Goal: Task Accomplishment & Management: Manage account settings

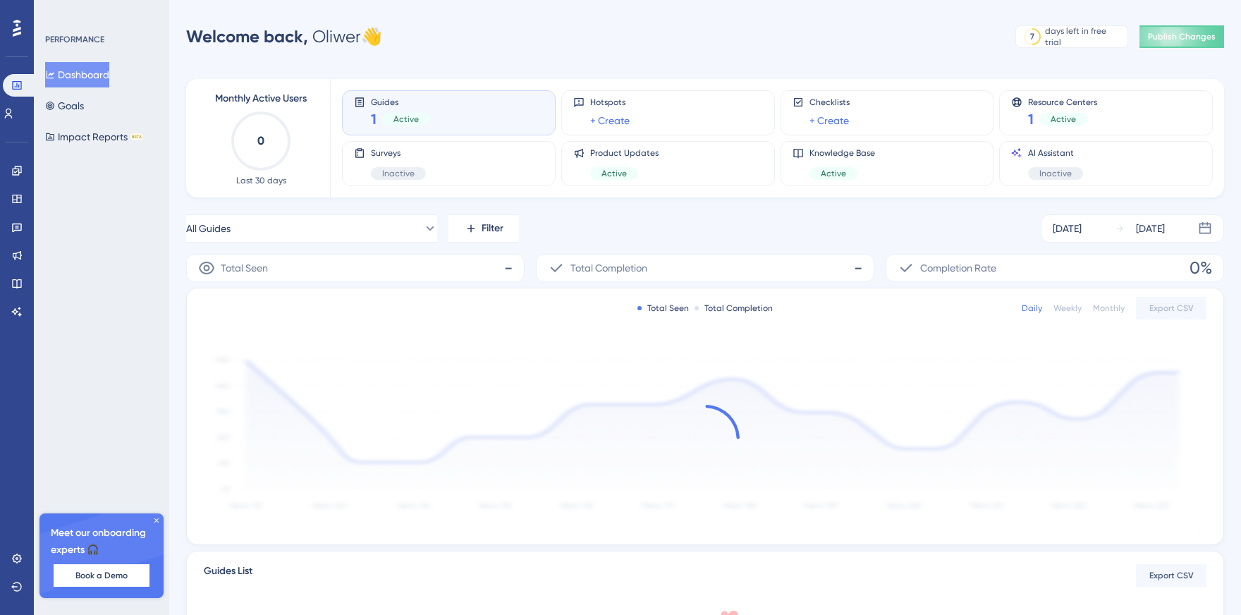
click at [104, 77] on button "Dashboard" at bounding box center [77, 74] width 64 height 25
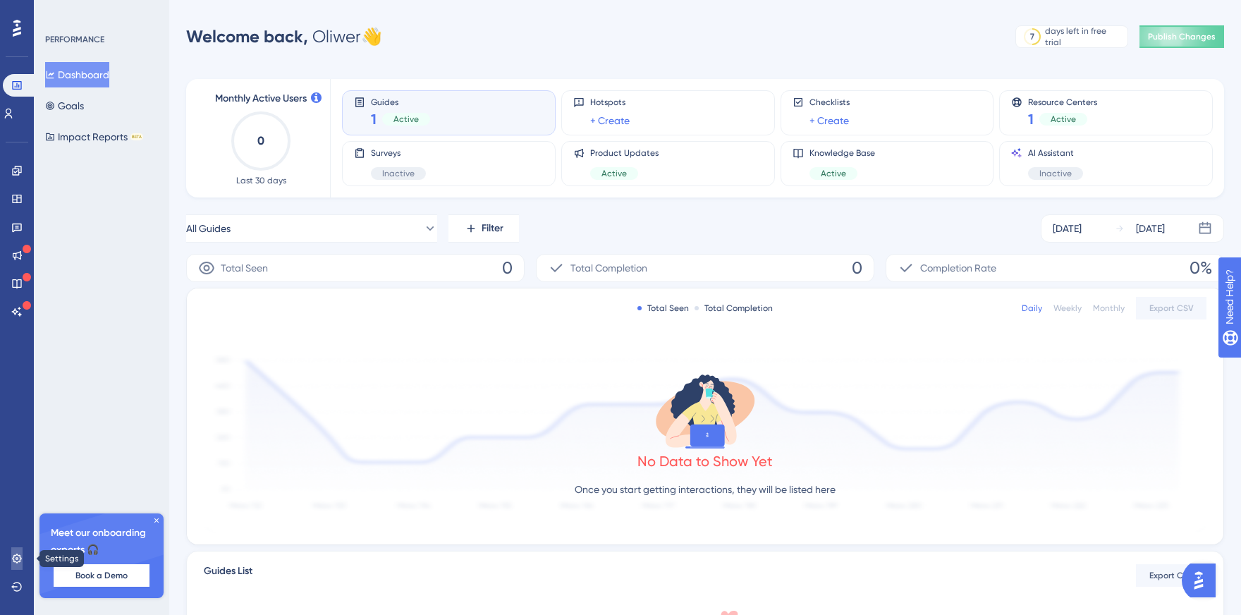
click at [20, 547] on link at bounding box center [16, 558] width 11 height 23
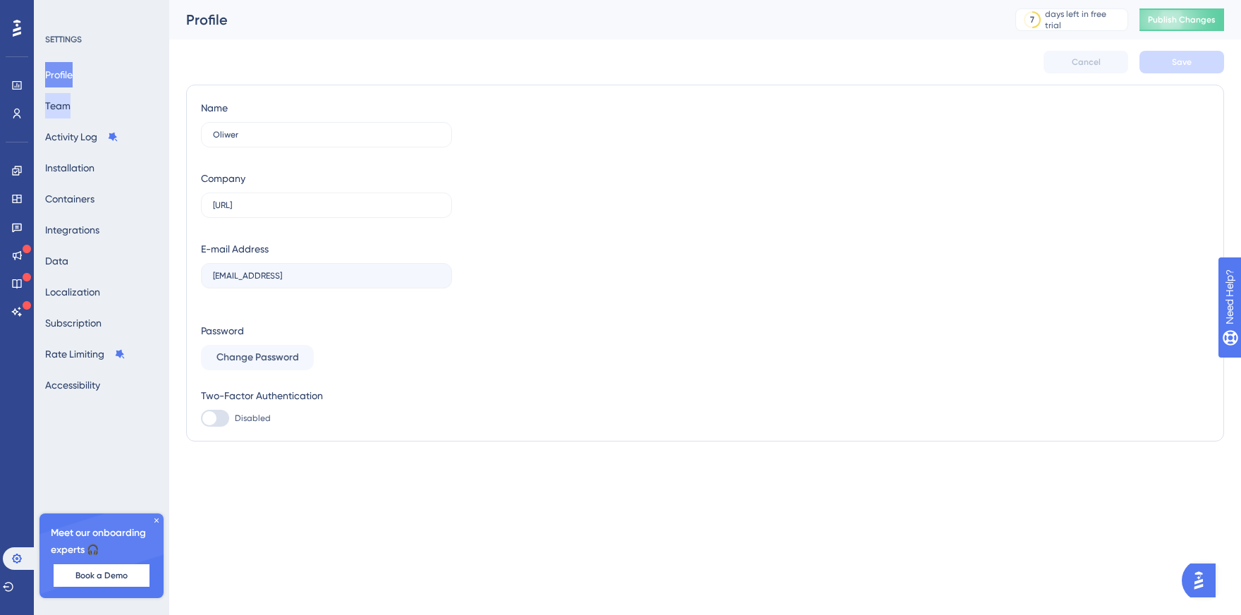
click at [70, 109] on button "Team" at bounding box center [57, 105] width 25 height 25
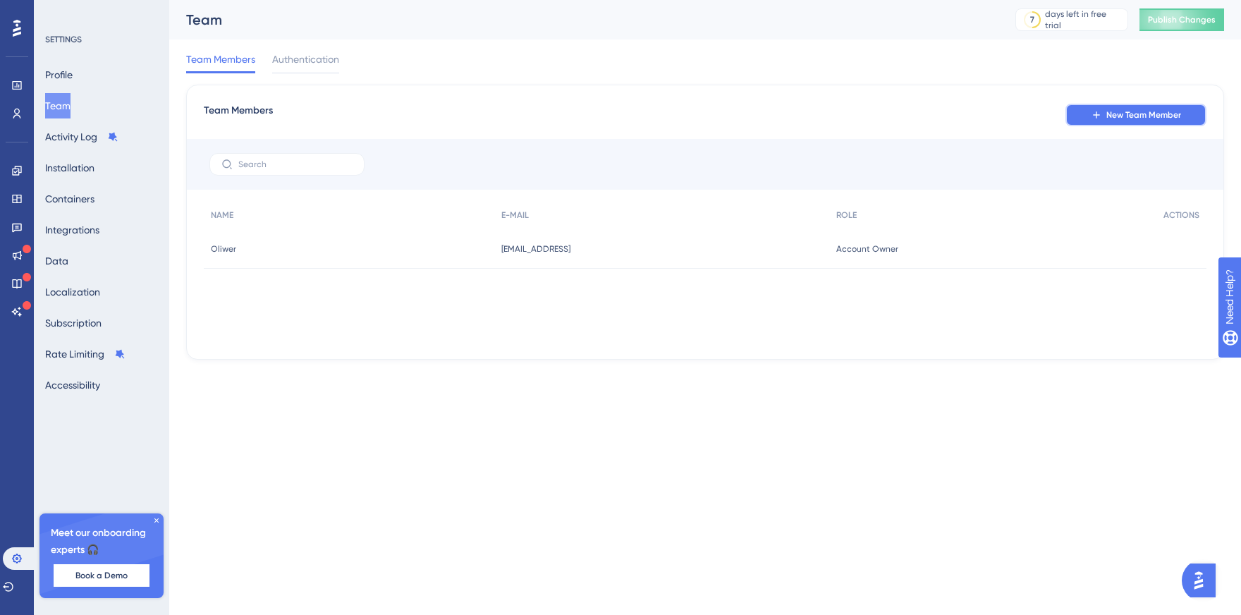
click at [1131, 121] on button "New Team Member" at bounding box center [1135, 115] width 141 height 23
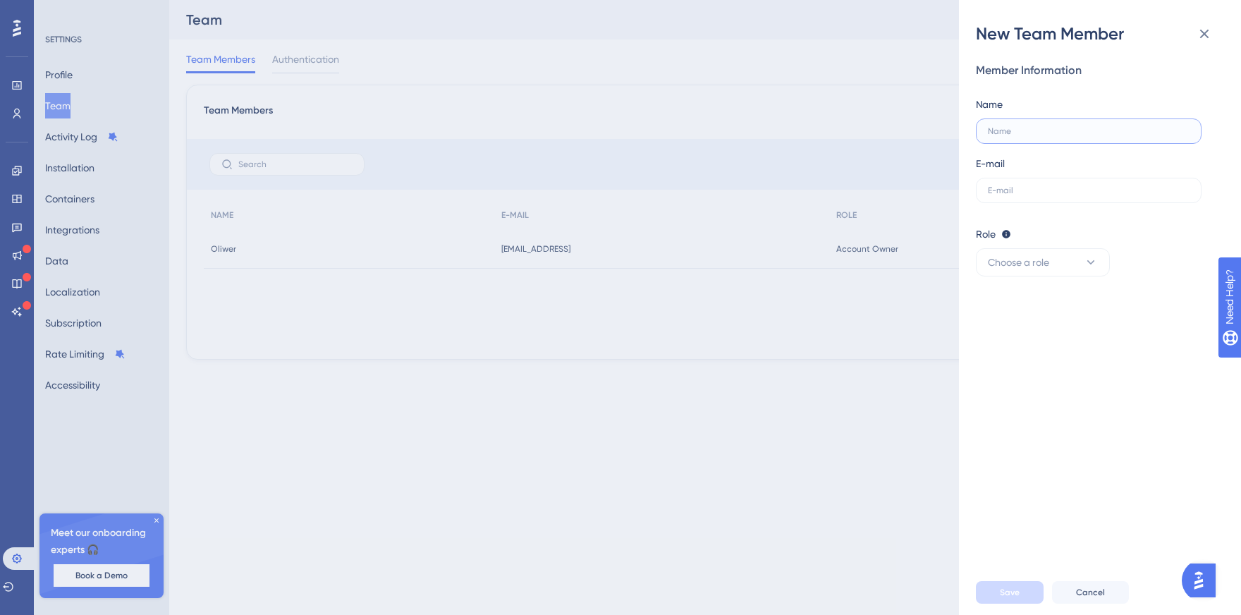
click at [1033, 128] on input "text" at bounding box center [1089, 131] width 202 height 10
click at [995, 202] on label at bounding box center [1089, 190] width 226 height 25
click at [995, 195] on input "text" at bounding box center [1089, 190] width 202 height 10
click at [1092, 271] on button "Choose a role" at bounding box center [1043, 262] width 134 height 28
click at [1076, 300] on div "Admin Admin" at bounding box center [1042, 305] width 93 height 28
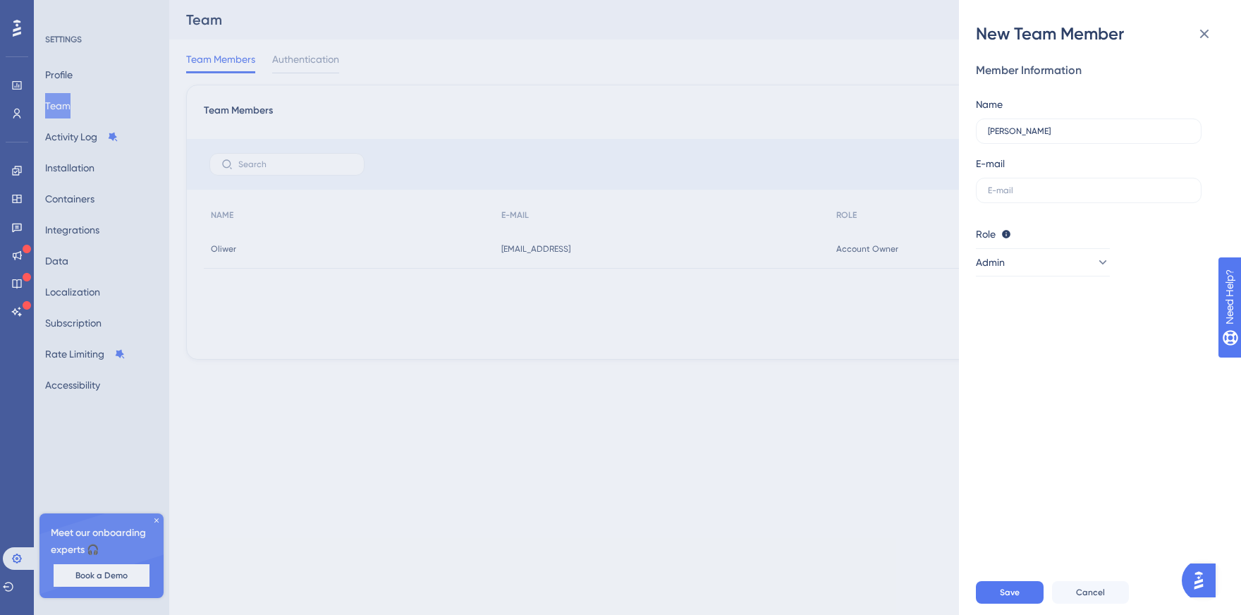
click at [1184, 235] on div "Role Editor: Create & edit materials Publisher: Editor + Publish changes Admin:…" at bounding box center [1094, 234] width 237 height 17
click at [1050, 116] on div "Name [PERSON_NAME]" at bounding box center [1089, 120] width 226 height 48
click at [1050, 131] on input "[PERSON_NAME]" at bounding box center [1089, 131] width 202 height 10
type input "[PERSON_NAME]"
click at [1007, 195] on input "text" at bounding box center [1089, 190] width 202 height 10
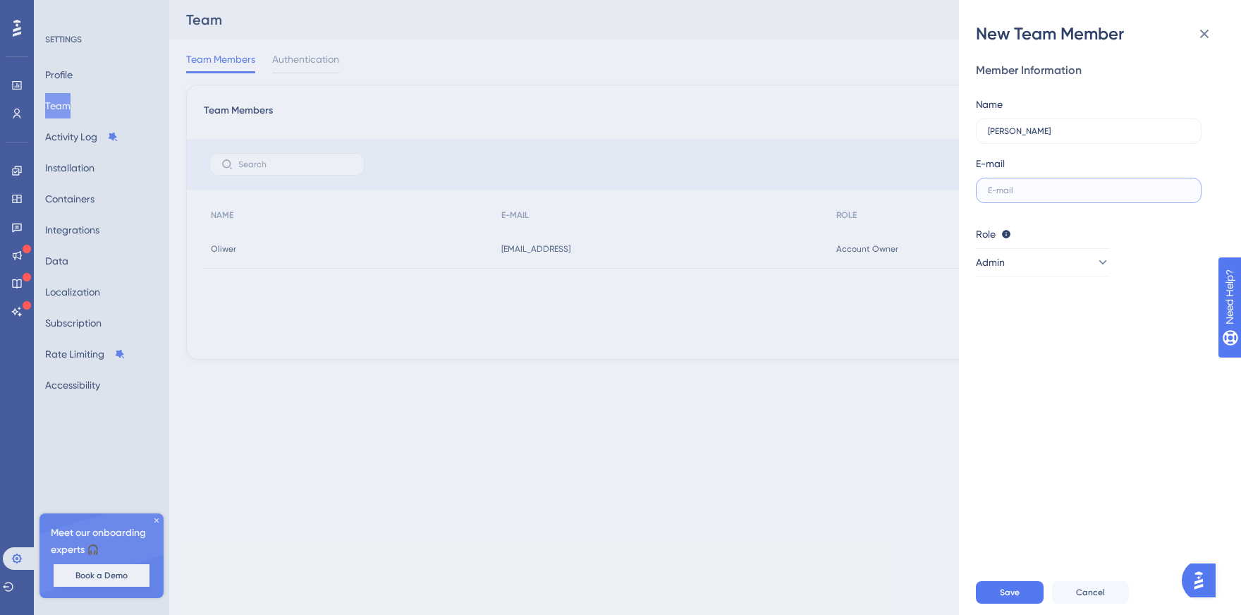
paste input "[EMAIL_ADDRESS]"
type input "[EMAIL_ADDRESS]"
click at [1012, 584] on button "Save" at bounding box center [1010, 592] width 68 height 23
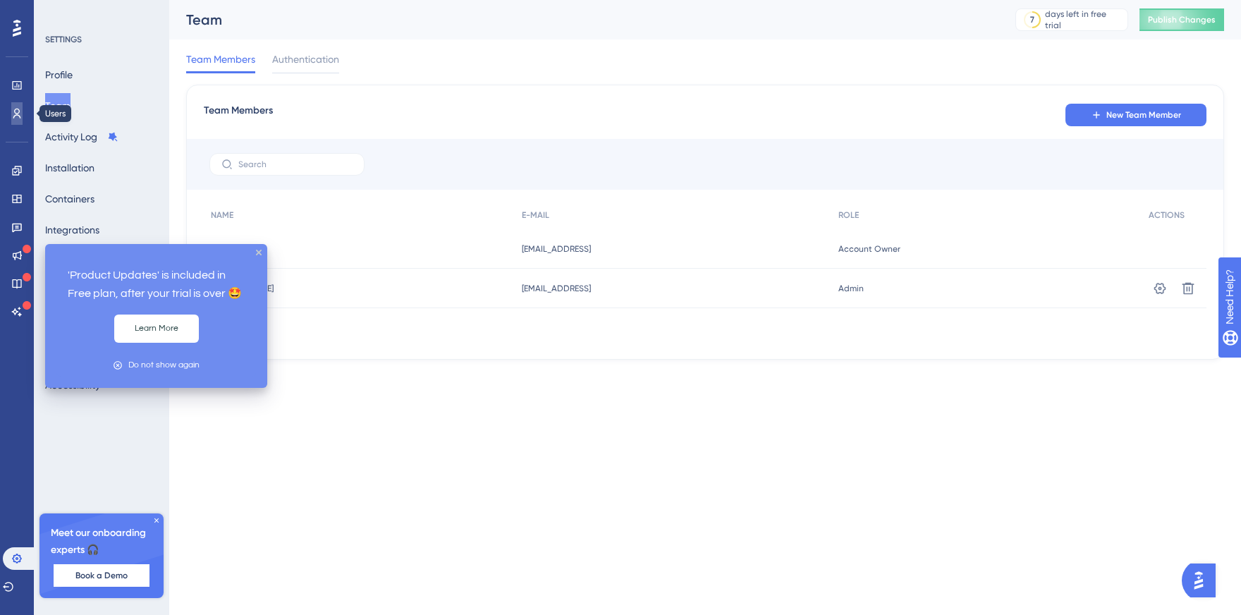
click at [23, 111] on link at bounding box center [16, 113] width 11 height 23
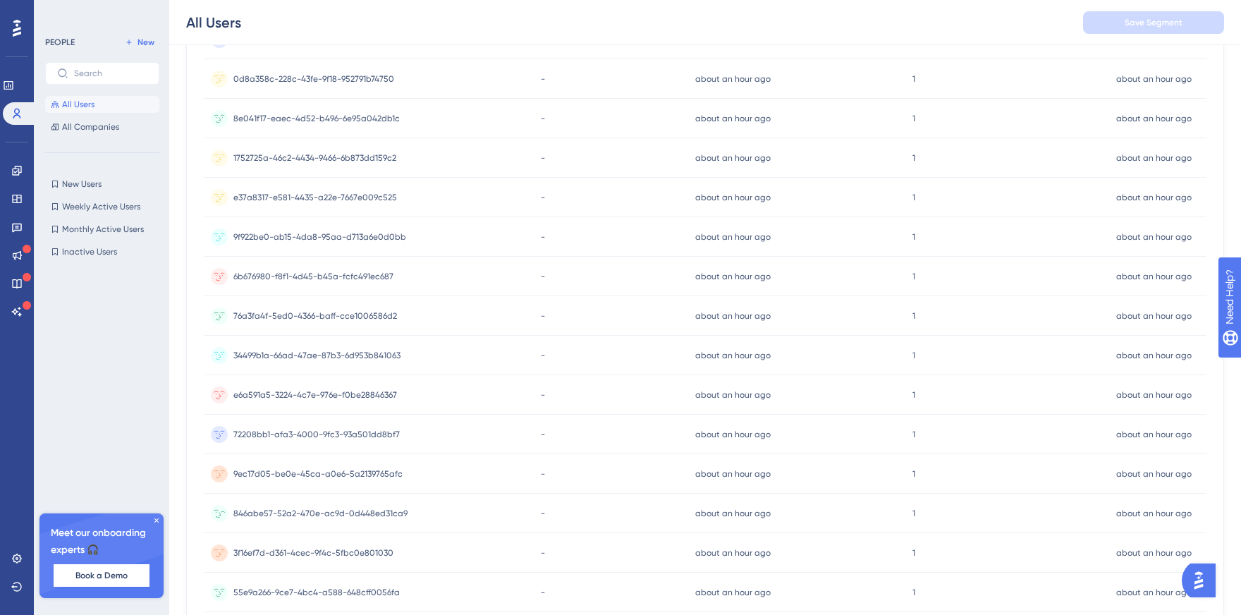
scroll to position [519, 0]
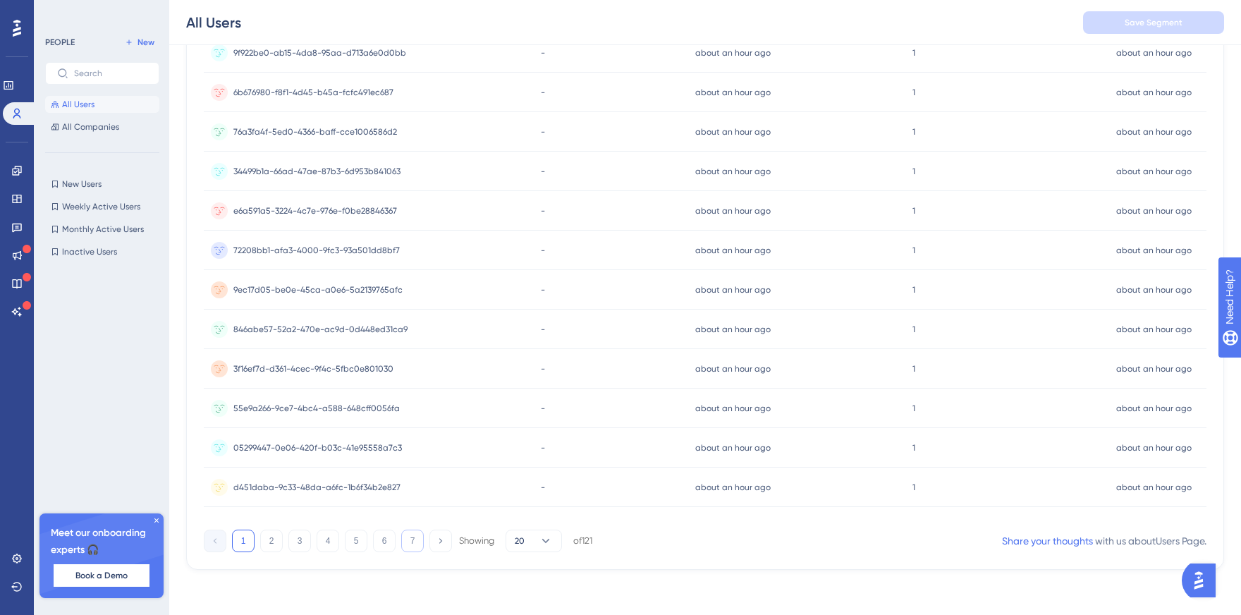
click at [416, 542] on button "7" at bounding box center [412, 540] width 23 height 23
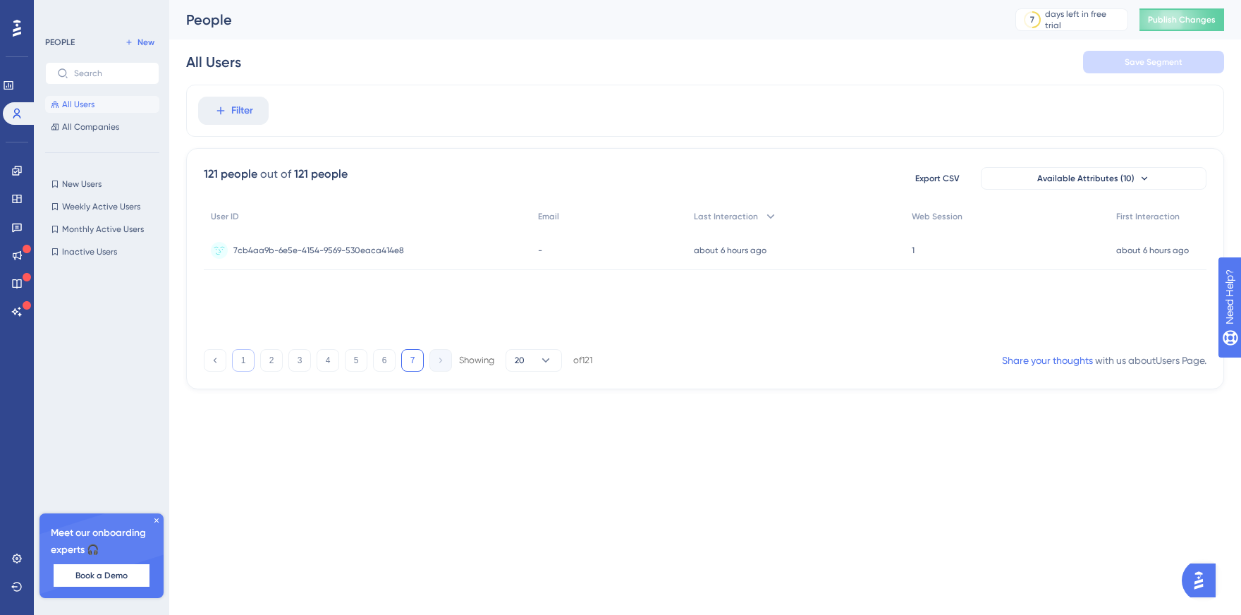
click at [238, 352] on button "1" at bounding box center [243, 360] width 23 height 23
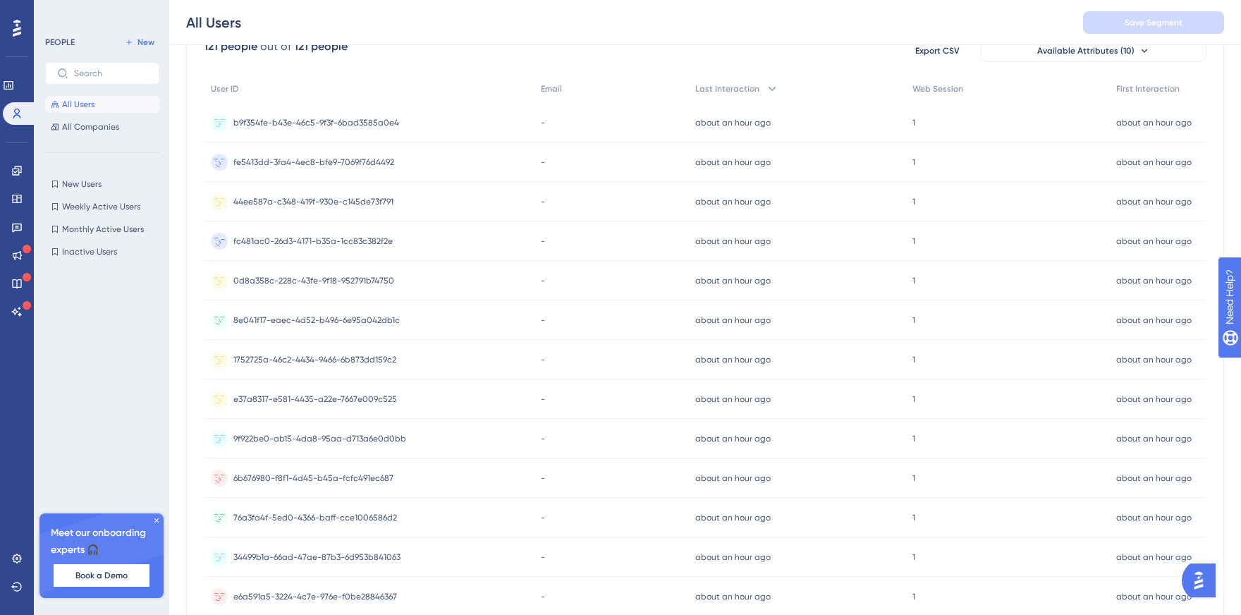
scroll to position [180, 0]
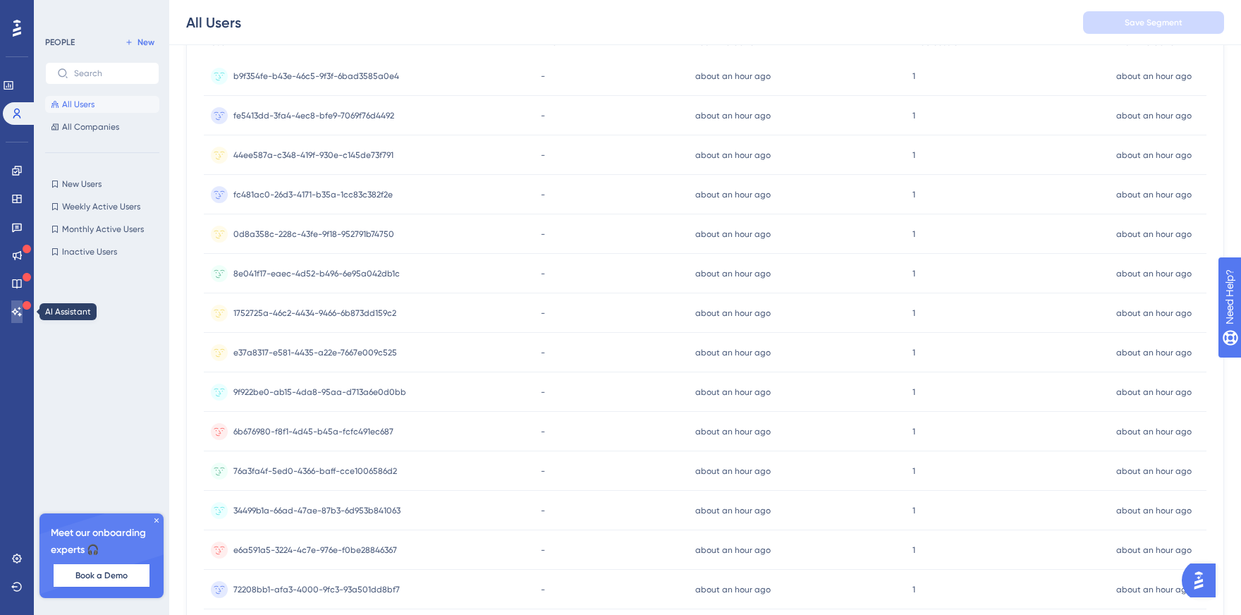
click at [18, 307] on icon at bounding box center [16, 311] width 11 height 11
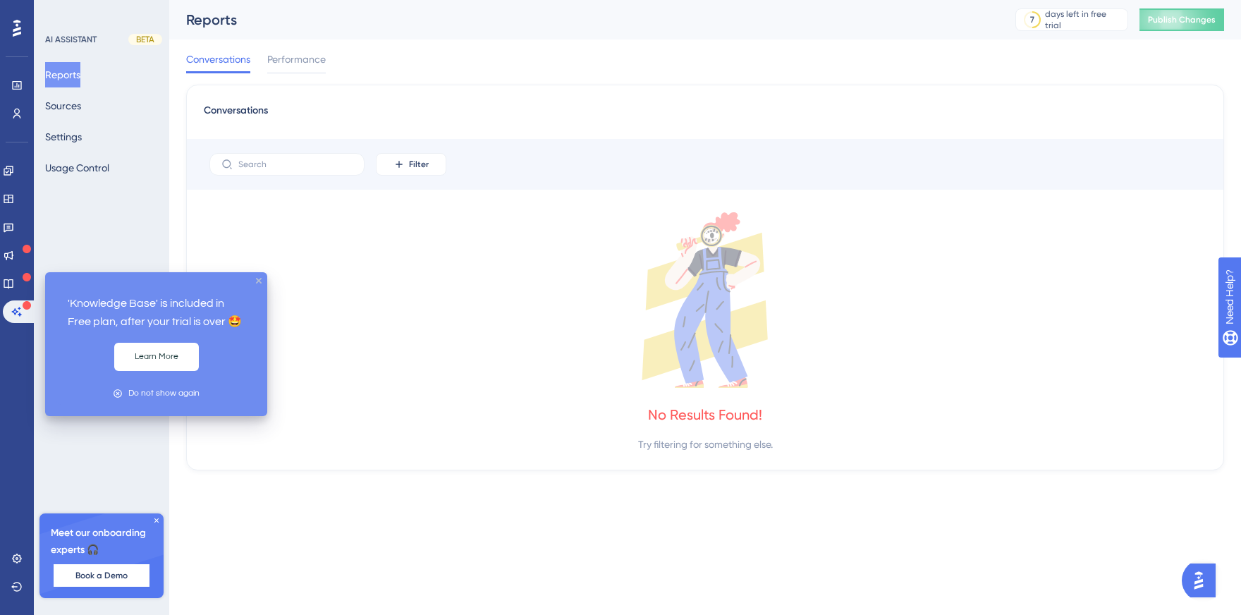
click at [257, 281] on icon "close tooltip" at bounding box center [259, 281] width 6 height 6
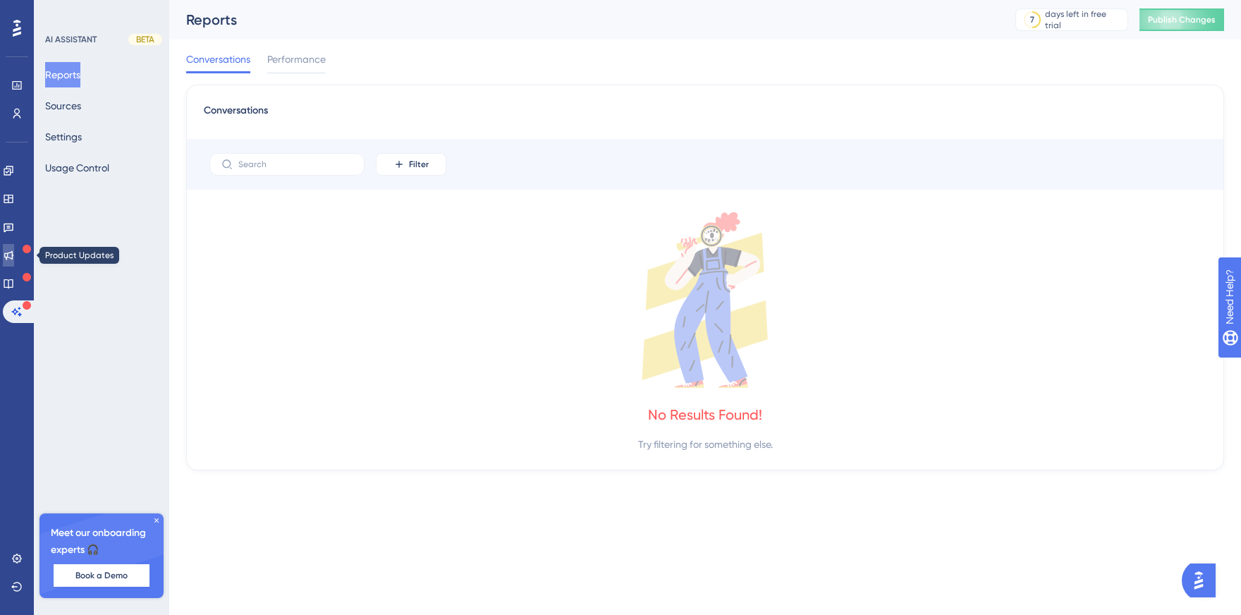
click at [14, 264] on link at bounding box center [8, 255] width 11 height 23
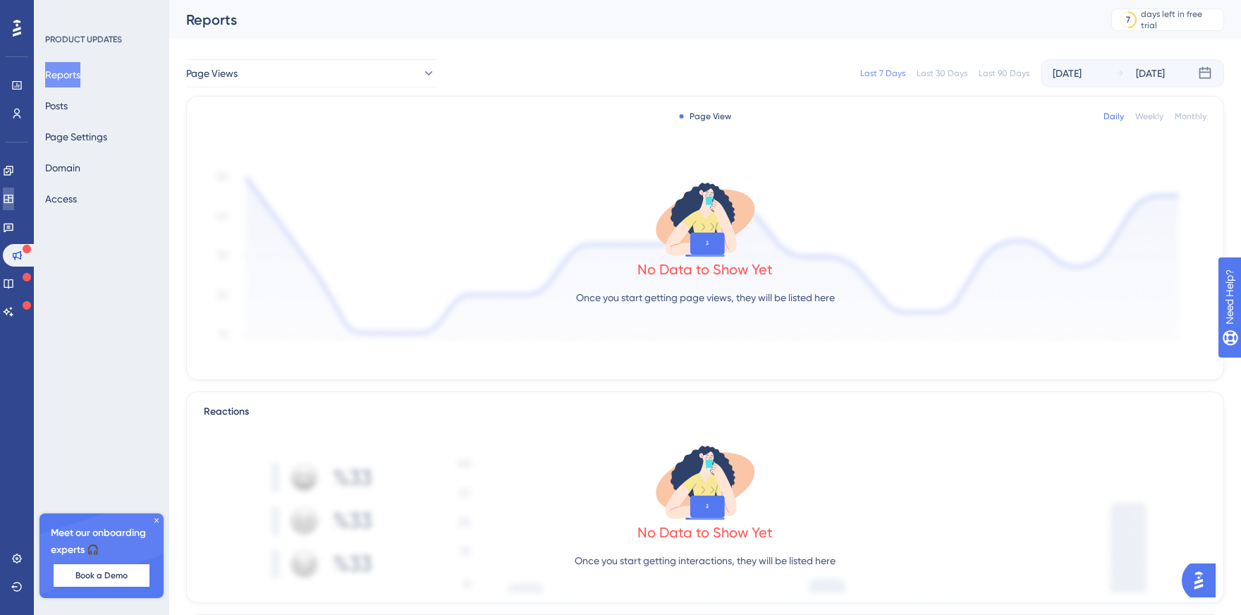
click at [14, 192] on link at bounding box center [8, 198] width 11 height 23
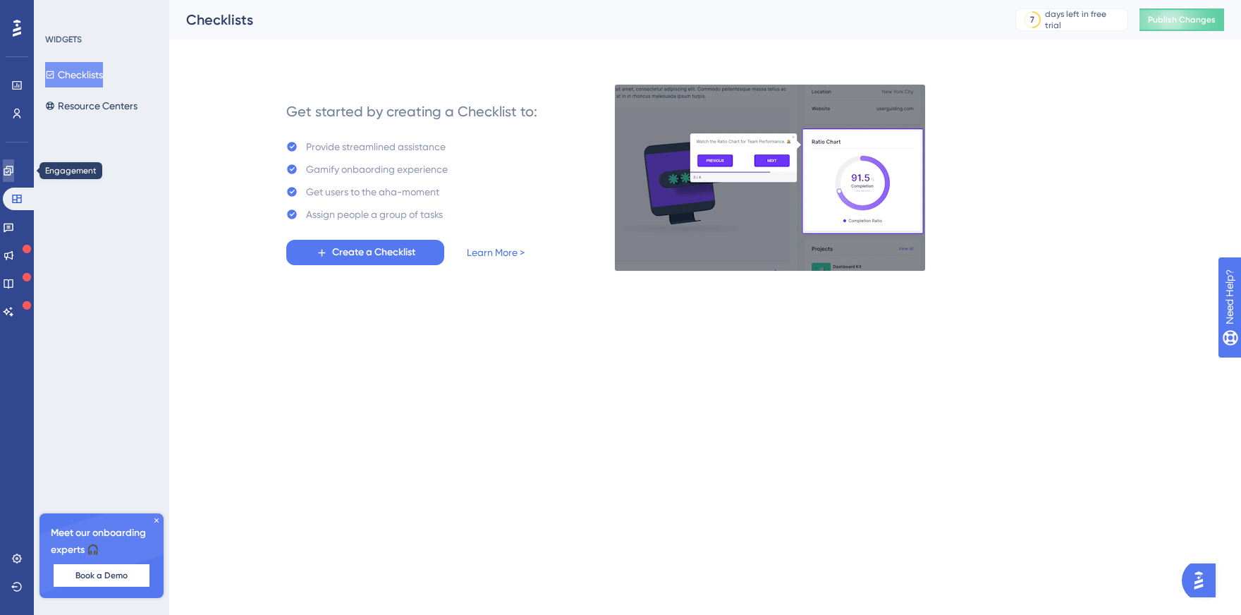
click at [13, 173] on icon at bounding box center [8, 170] width 9 height 9
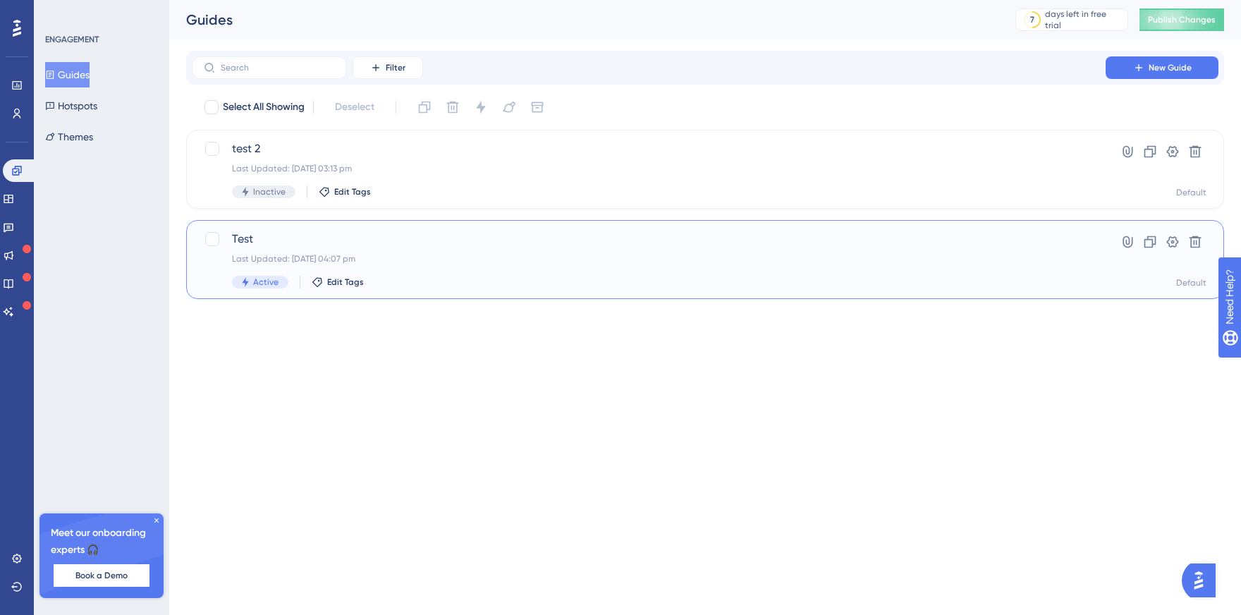
click at [321, 240] on span "Test" at bounding box center [648, 238] width 833 height 17
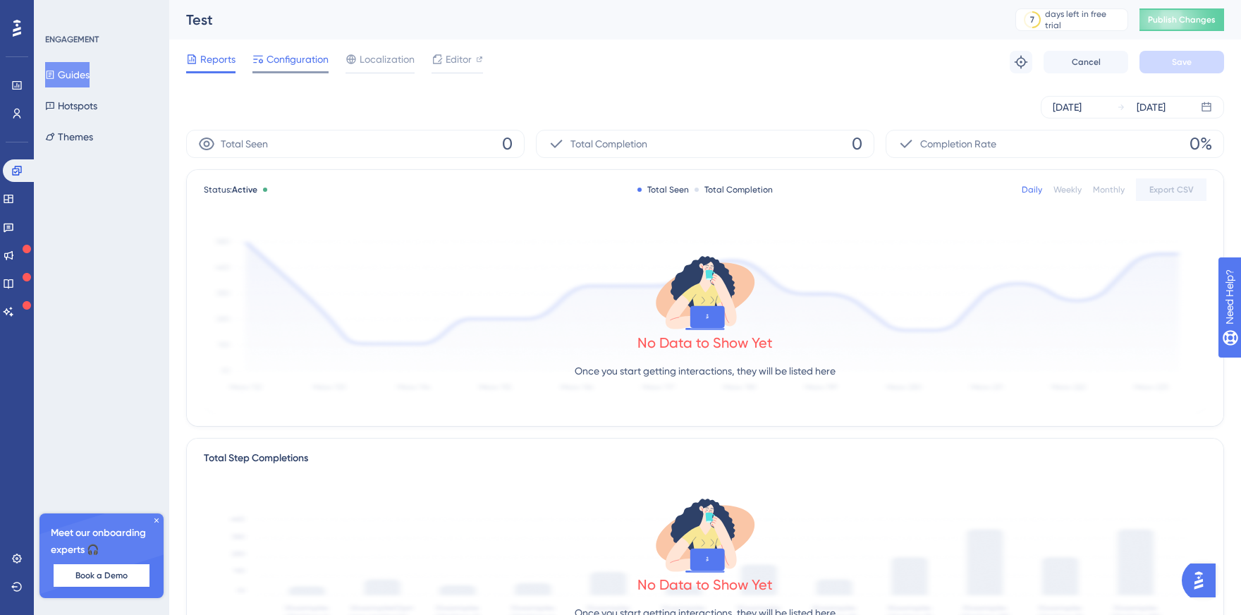
click at [273, 66] on span "Configuration" at bounding box center [297, 59] width 62 height 17
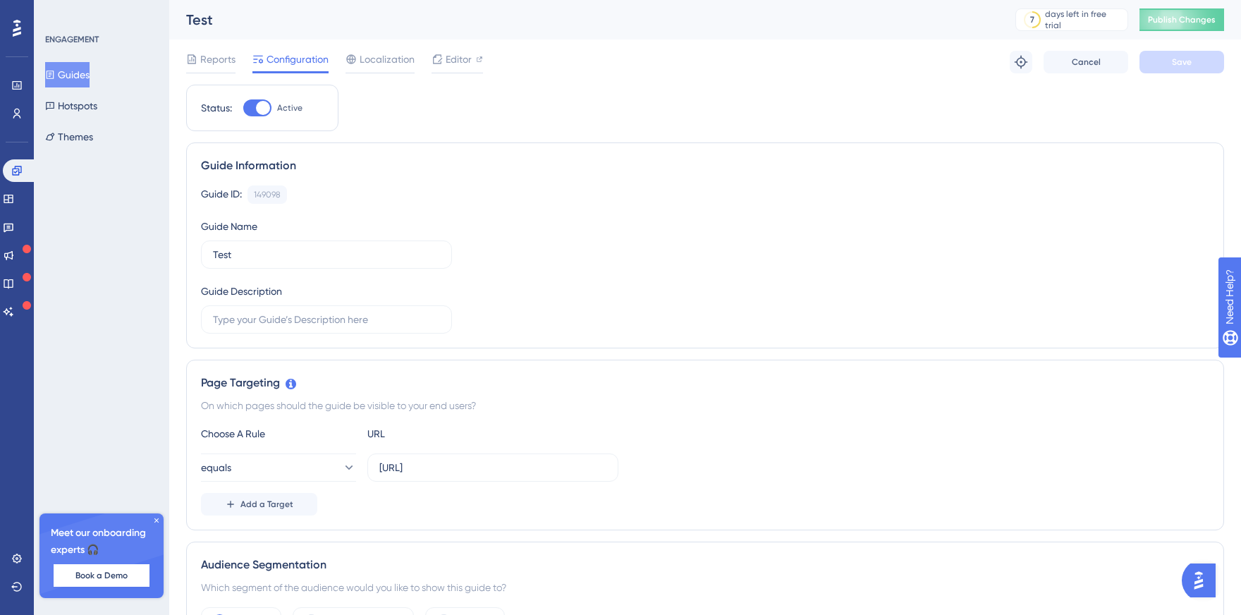
click at [249, 99] on div at bounding box center [257, 107] width 28 height 17
click at [243, 108] on input "Active" at bounding box center [242, 108] width 1 height 1
checkbox input "false"
click at [14, 225] on icon at bounding box center [8, 226] width 11 height 11
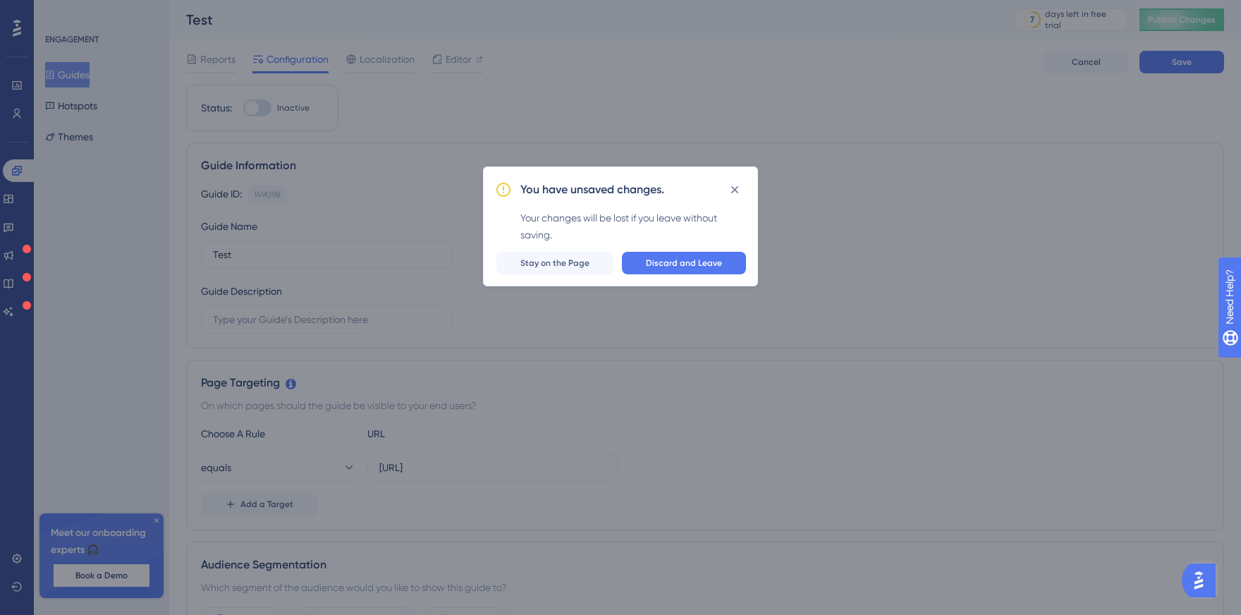
click at [14, 187] on div "You have unsaved changes. Your changes will be lost if you leave without saving…" at bounding box center [620, 307] width 1241 height 615
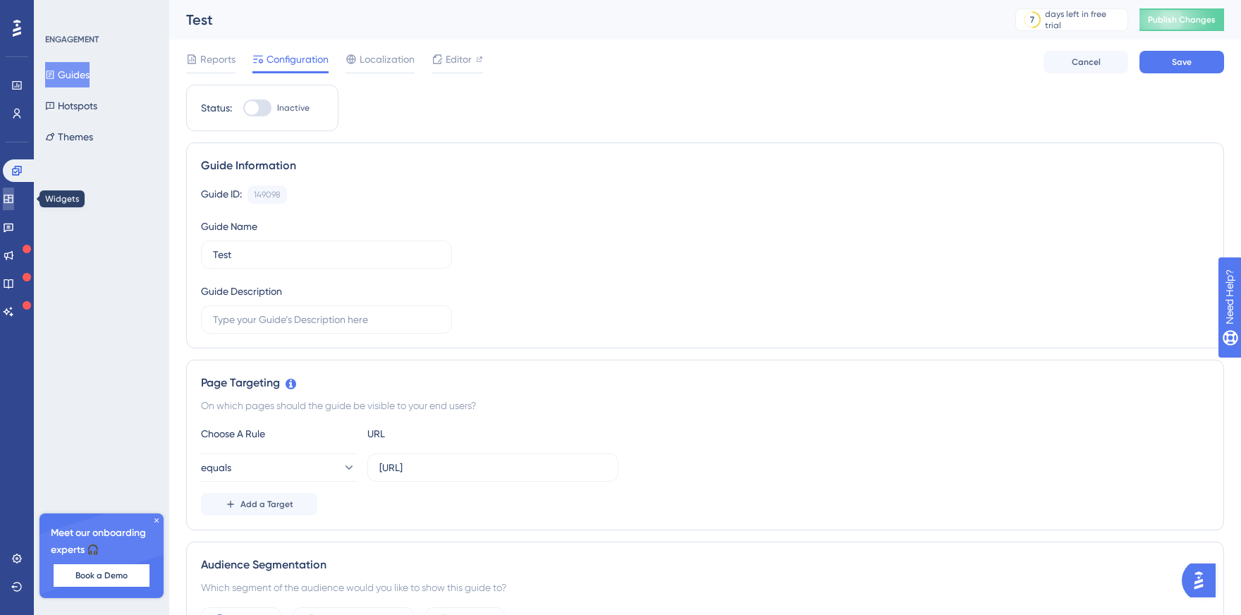
click at [14, 200] on icon at bounding box center [8, 198] width 11 height 11
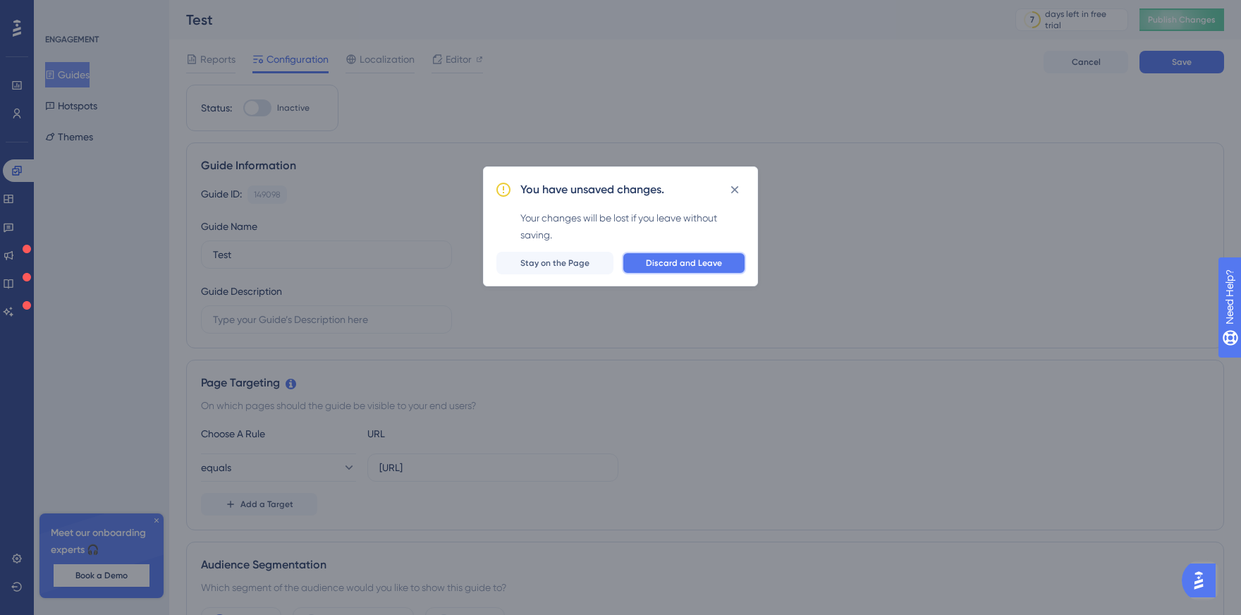
click at [659, 257] on span "Discard and Leave" at bounding box center [684, 262] width 76 height 11
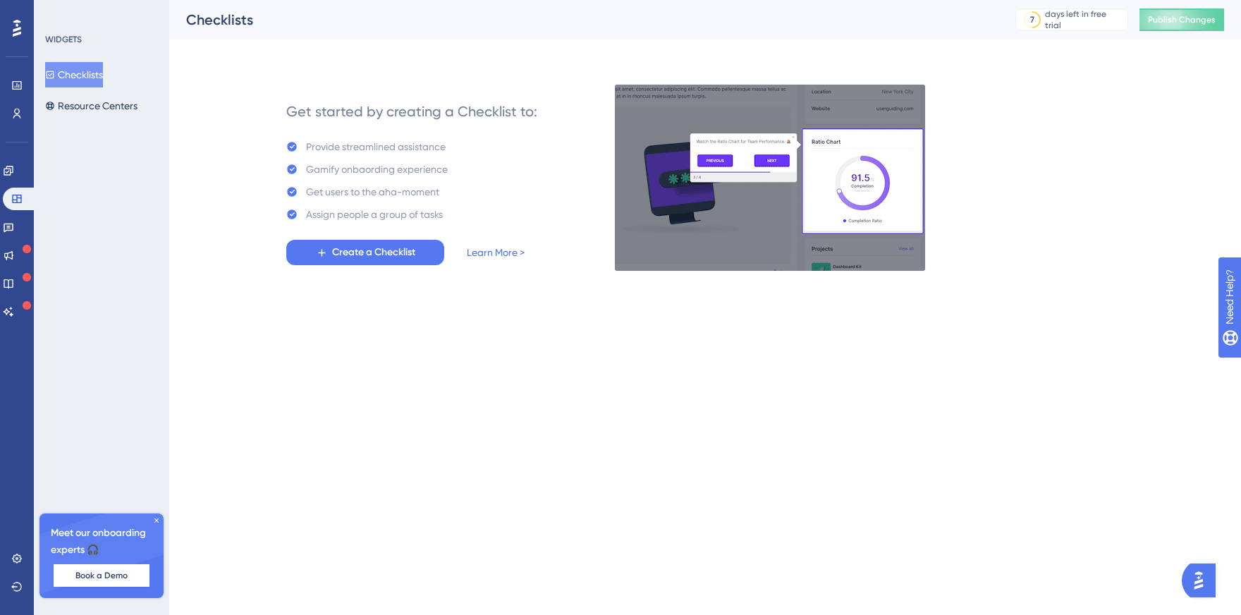
click at [10, 181] on div "Engagement" at bounding box center [17, 170] width 28 height 23
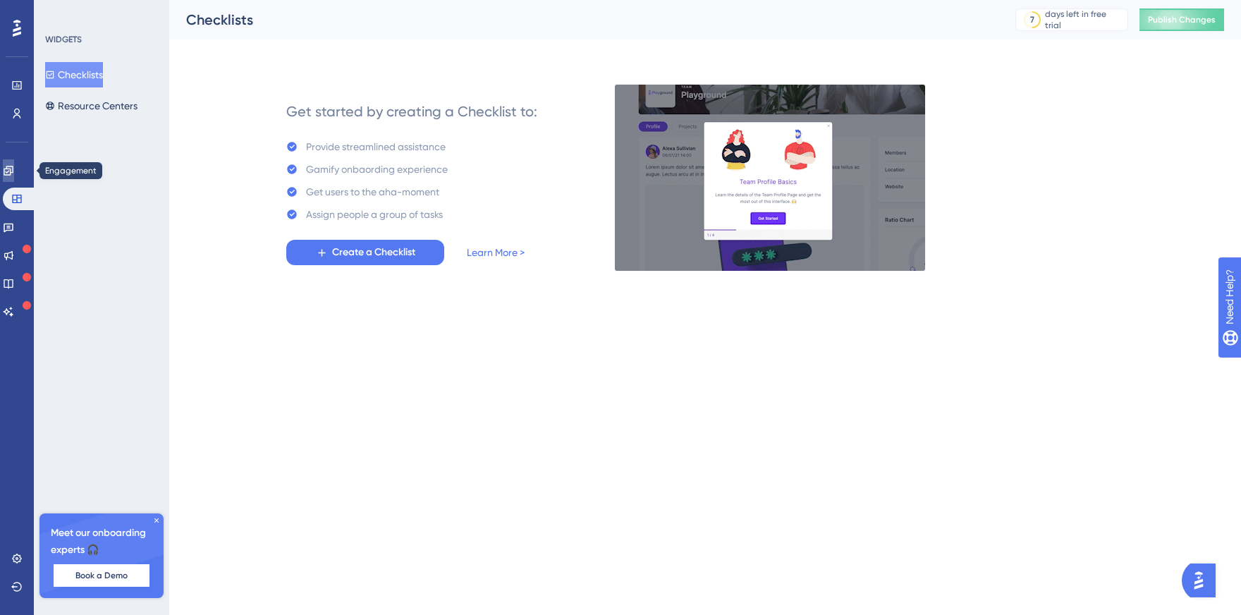
click at [10, 180] on link at bounding box center [8, 170] width 11 height 23
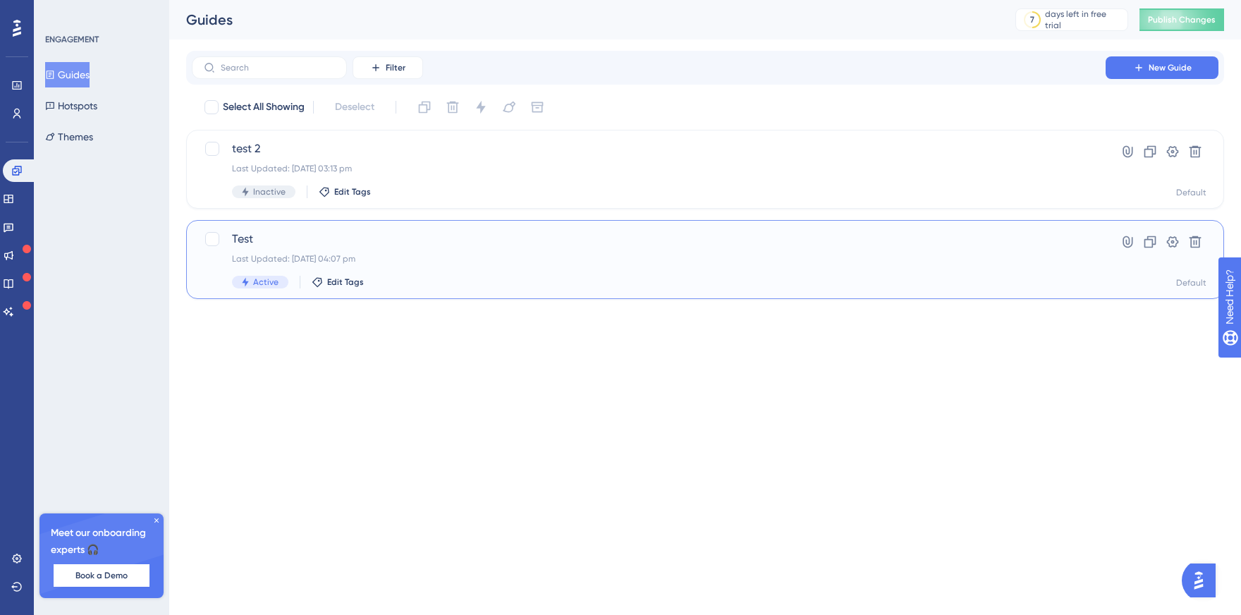
click at [245, 245] on span "Test" at bounding box center [648, 238] width 833 height 17
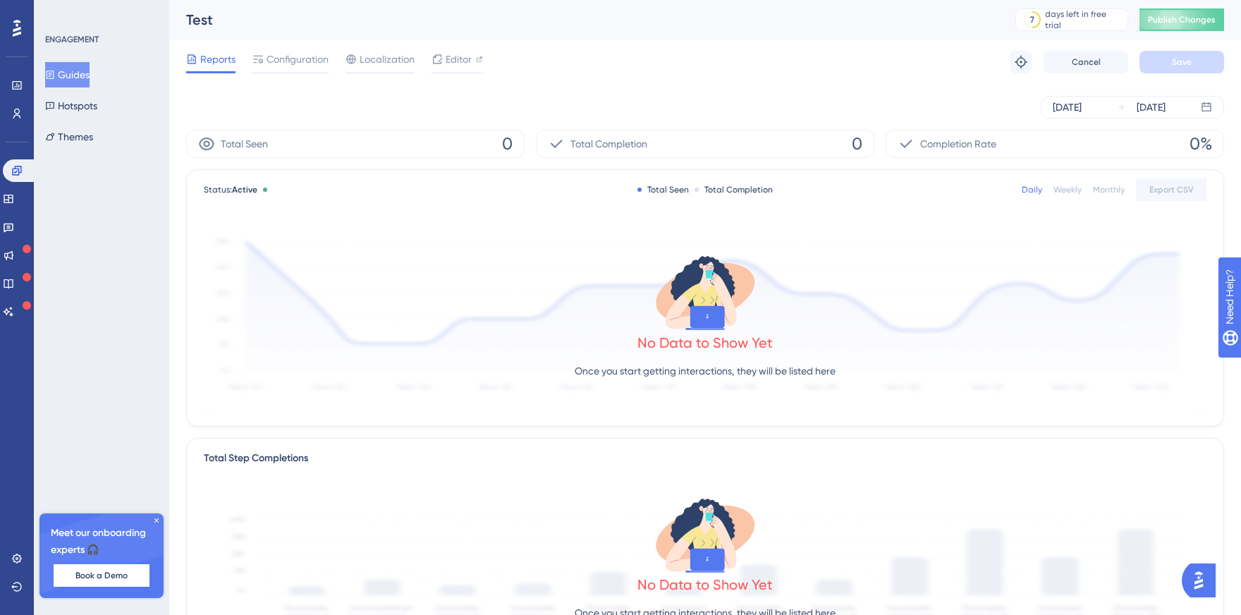
click at [273, 47] on div "Reports Configuration Localization Editor Troubleshoot Cancel Save" at bounding box center [705, 61] width 1038 height 45
click at [274, 51] on span "Configuration" at bounding box center [297, 59] width 62 height 17
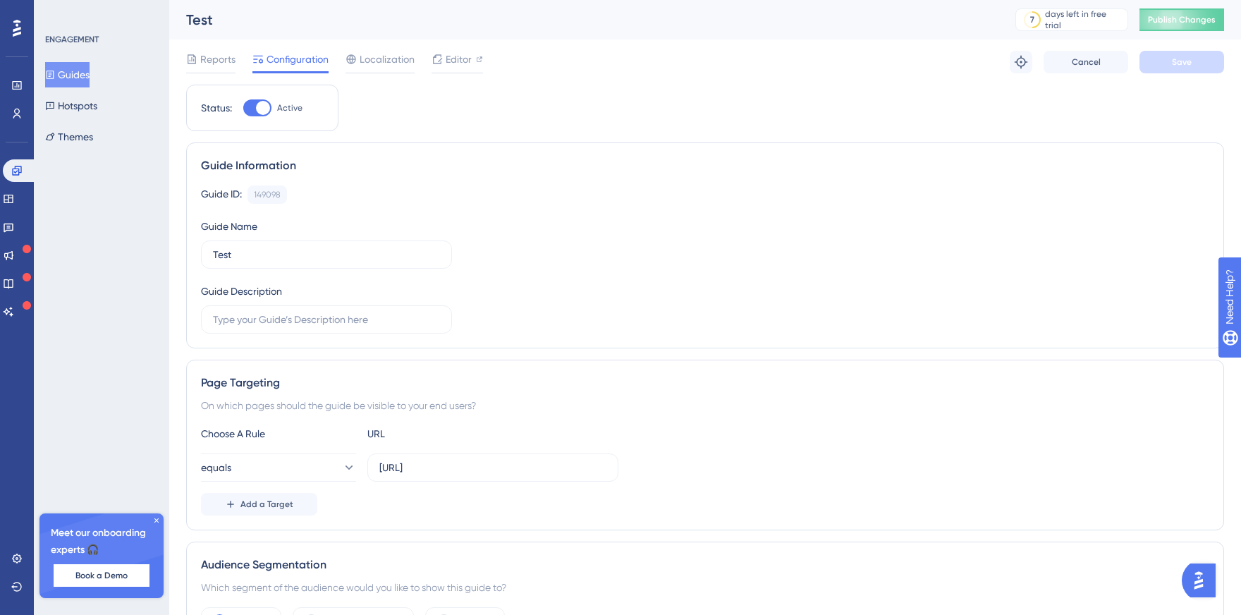
click at [259, 111] on div at bounding box center [263, 108] width 14 height 14
click at [243, 109] on input "Active" at bounding box center [242, 108] width 1 height 1
checkbox input "false"
click at [1179, 52] on button "Save" at bounding box center [1181, 62] width 85 height 23
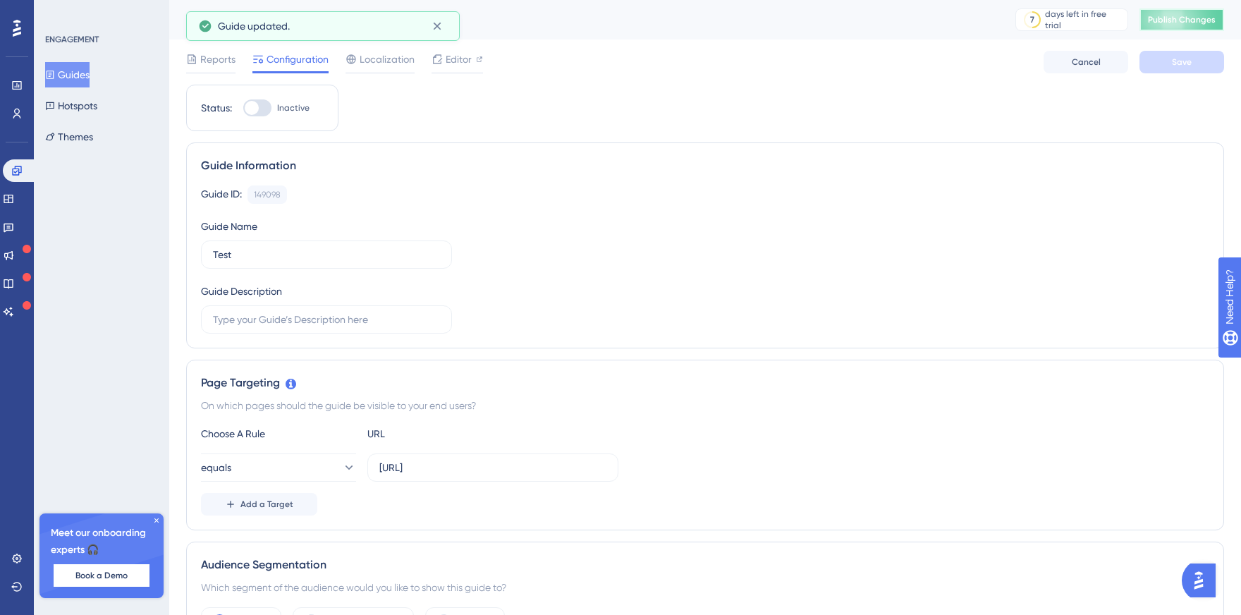
click at [1160, 25] on span "Publish Changes" at bounding box center [1182, 19] width 68 height 11
click at [12, 233] on link at bounding box center [8, 227] width 11 height 23
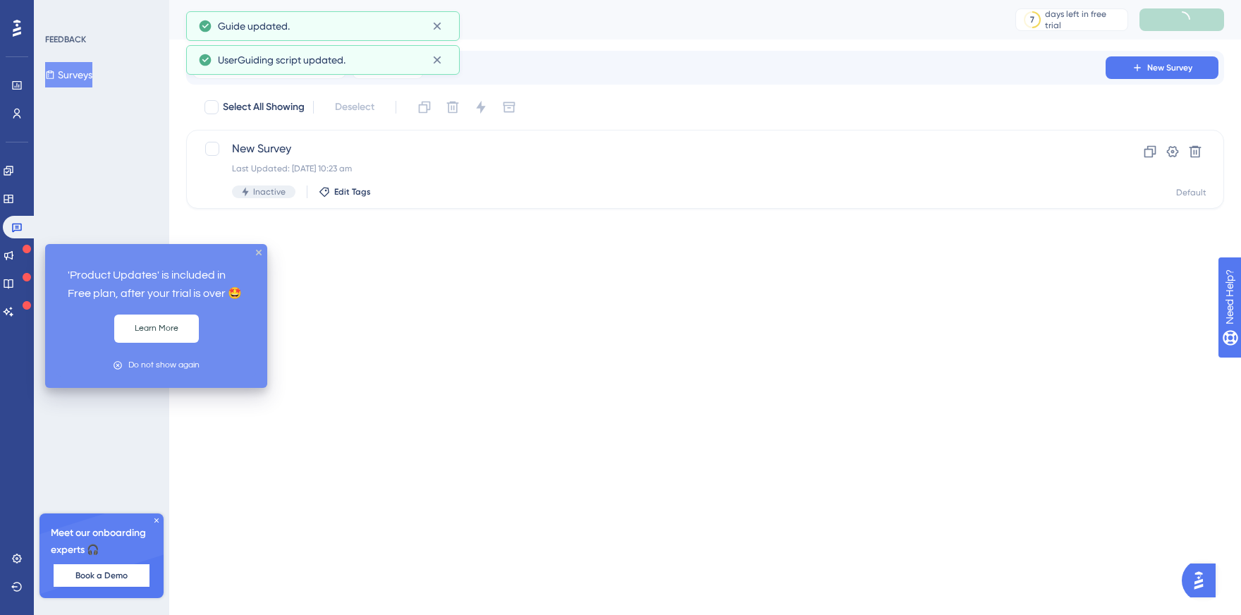
click at [25, 246] on icon at bounding box center [27, 249] width 8 height 8
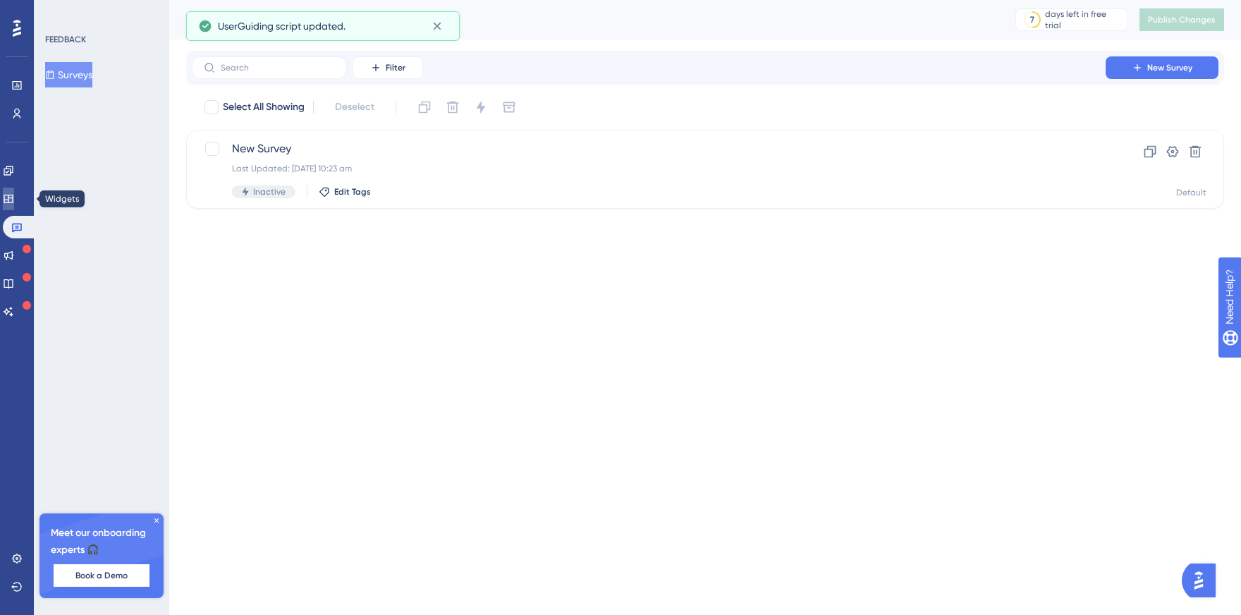
click at [13, 198] on icon at bounding box center [8, 199] width 9 height 8
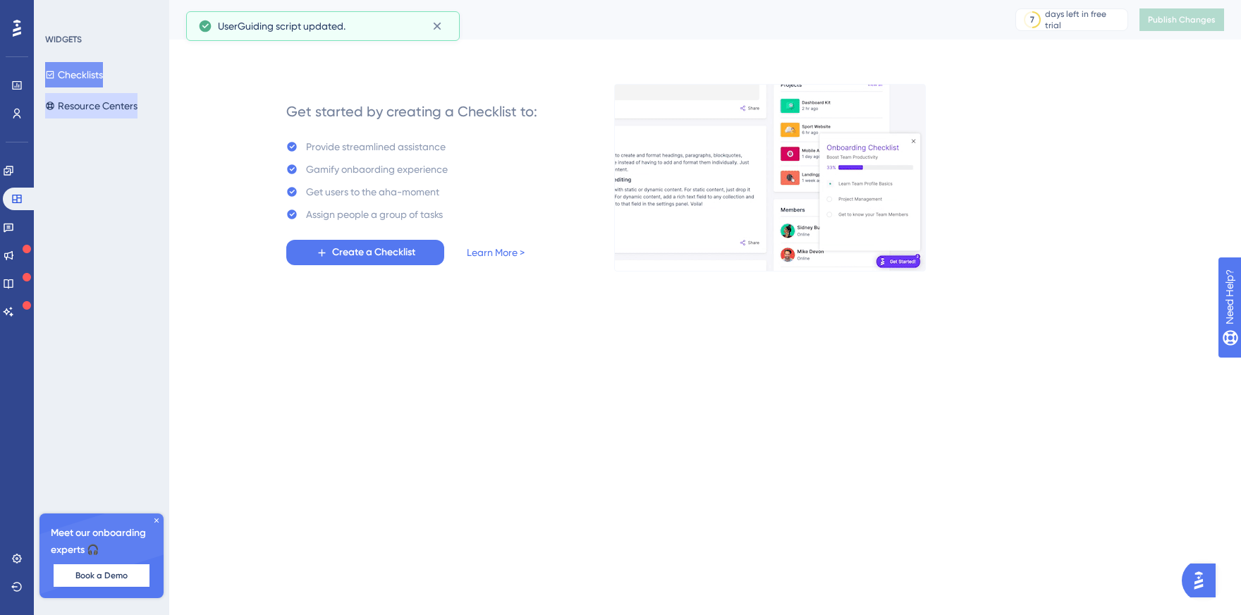
click at [123, 112] on button "Resource Centers" at bounding box center [91, 105] width 92 height 25
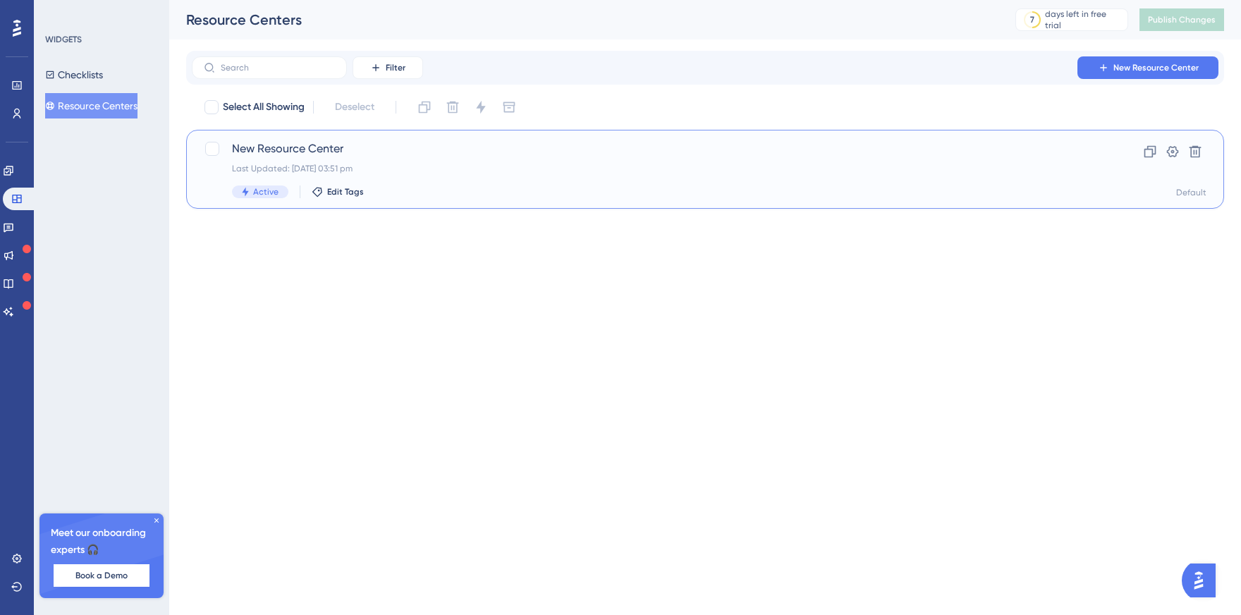
click at [260, 159] on div "New Resource Center Last Updated: [DATE] 03:51 pm Active Edit Tags" at bounding box center [648, 169] width 833 height 58
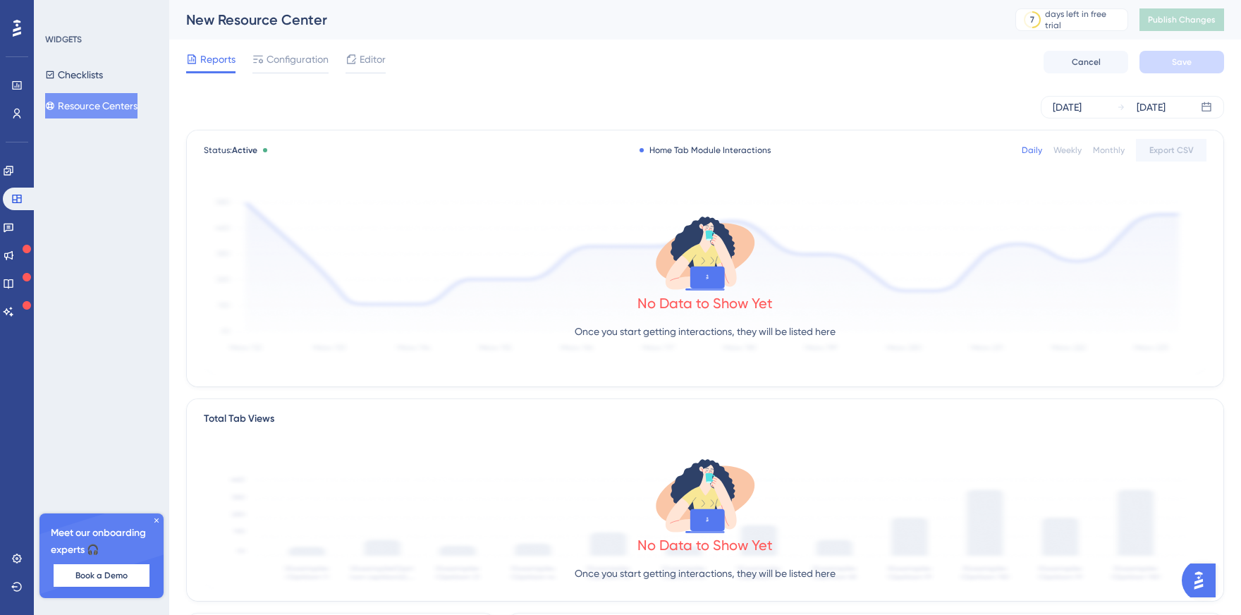
click at [305, 49] on div "Reports Configuration Editor Cancel Save" at bounding box center [705, 61] width 1038 height 45
click at [305, 51] on span "Configuration" at bounding box center [297, 59] width 62 height 17
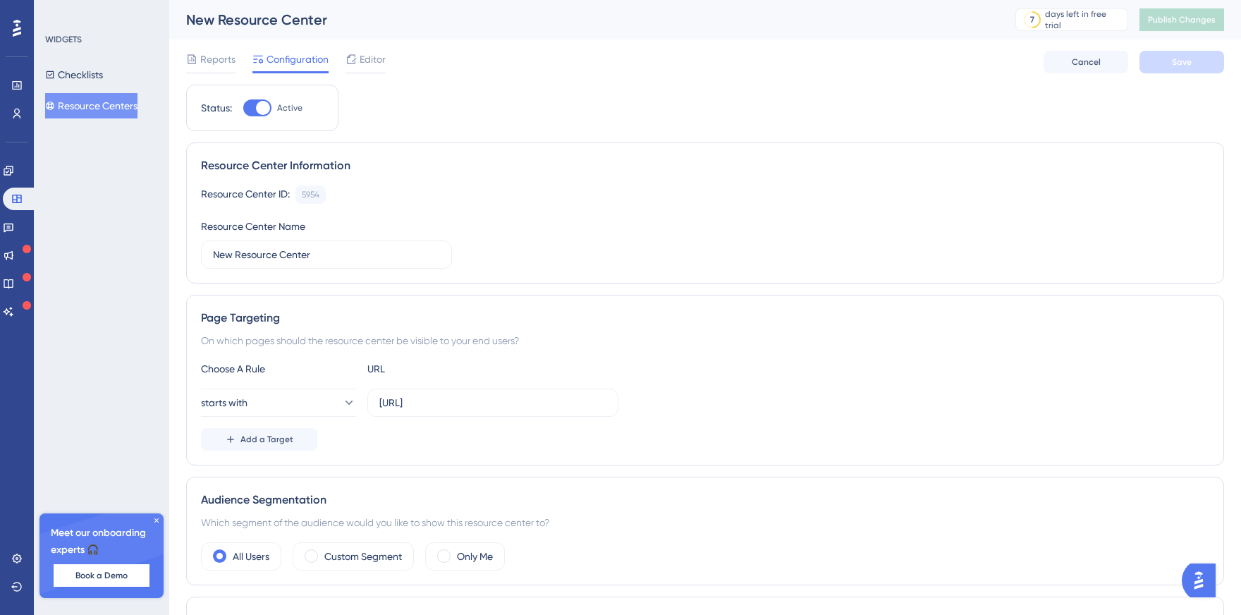
scroll to position [53, 0]
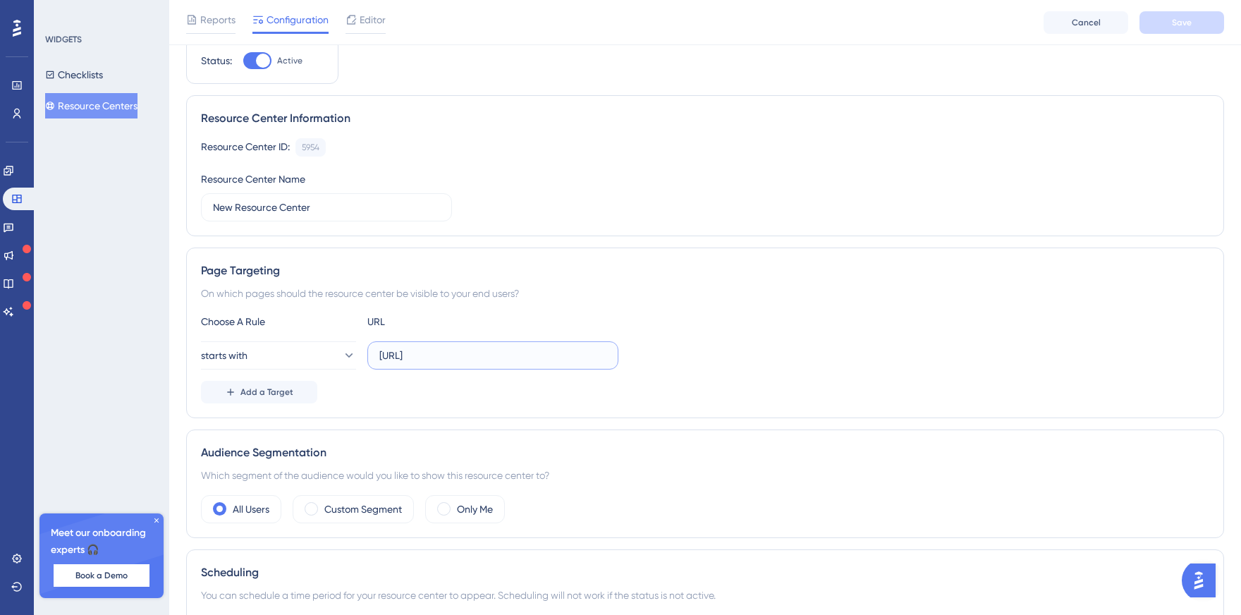
click at [559, 357] on input "[URL]" at bounding box center [492, 355] width 227 height 16
click at [402, 441] on div "Audience Segmentation Which segment of the audience would you like to show this…" at bounding box center [705, 483] width 1038 height 109
